Goal: Information Seeking & Learning: Find specific page/section

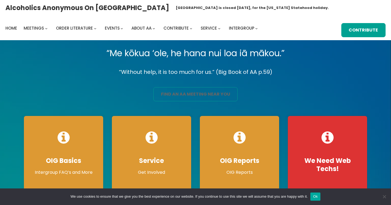
click at [191, 100] on link "find an aa meeting near you" at bounding box center [195, 94] width 84 height 14
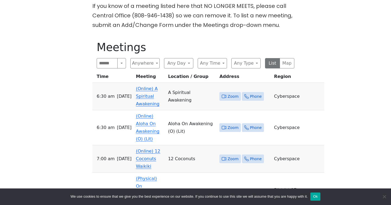
scroll to position [164, 0]
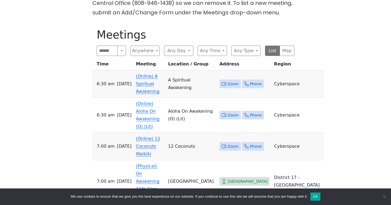
click at [237, 86] on span "Zoom" at bounding box center [232, 84] width 11 height 7
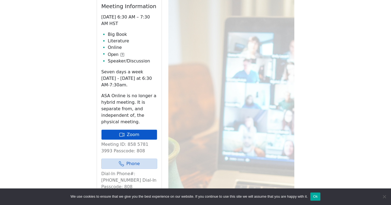
scroll to position [223, 0]
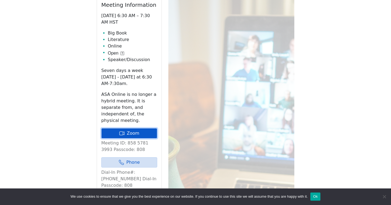
click at [129, 138] on link "Zoom" at bounding box center [129, 133] width 56 height 10
